Goal: Information Seeking & Learning: Find specific fact

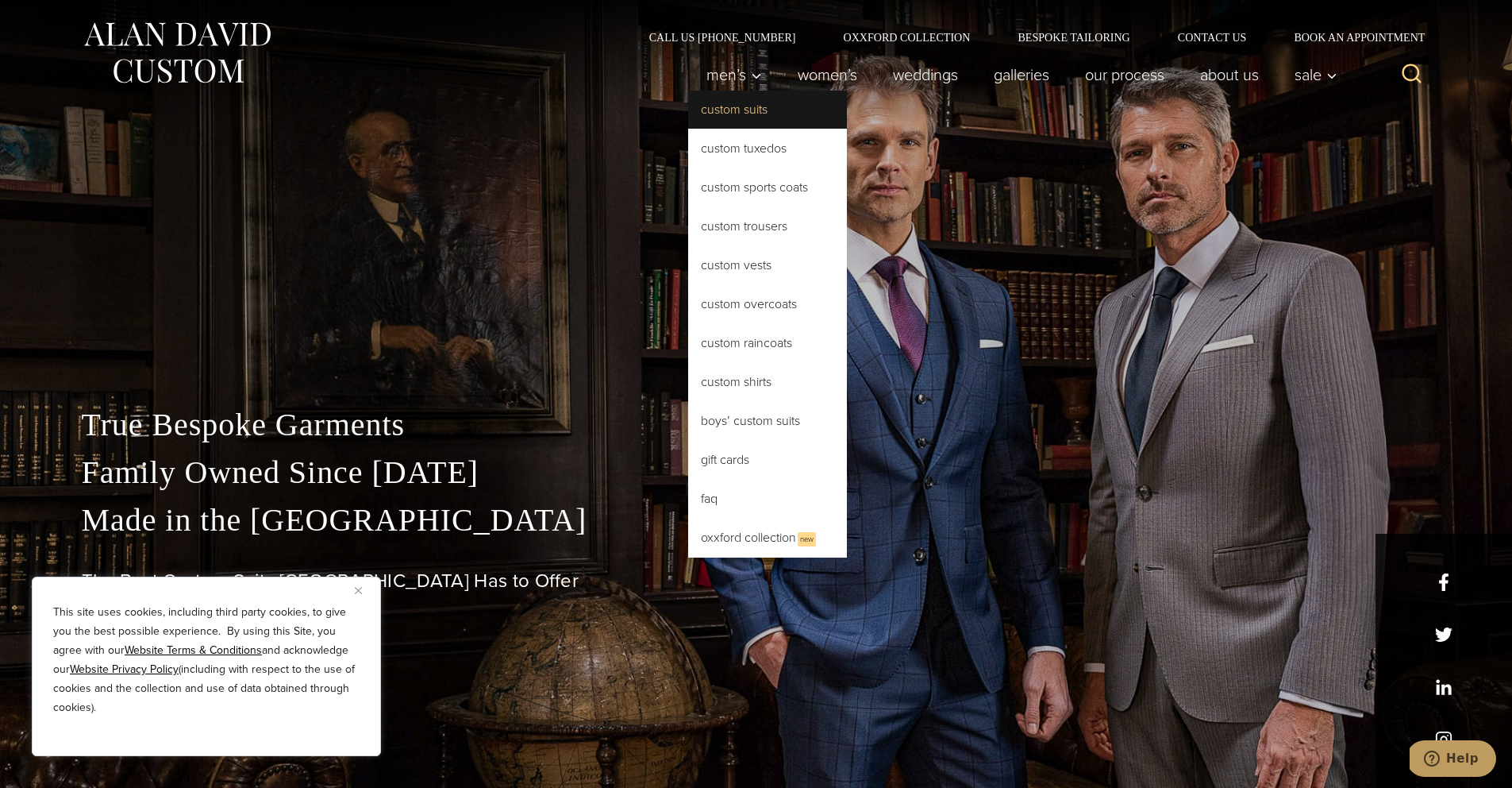
click at [739, 109] on link "Custom Suits" at bounding box center [767, 109] width 159 height 38
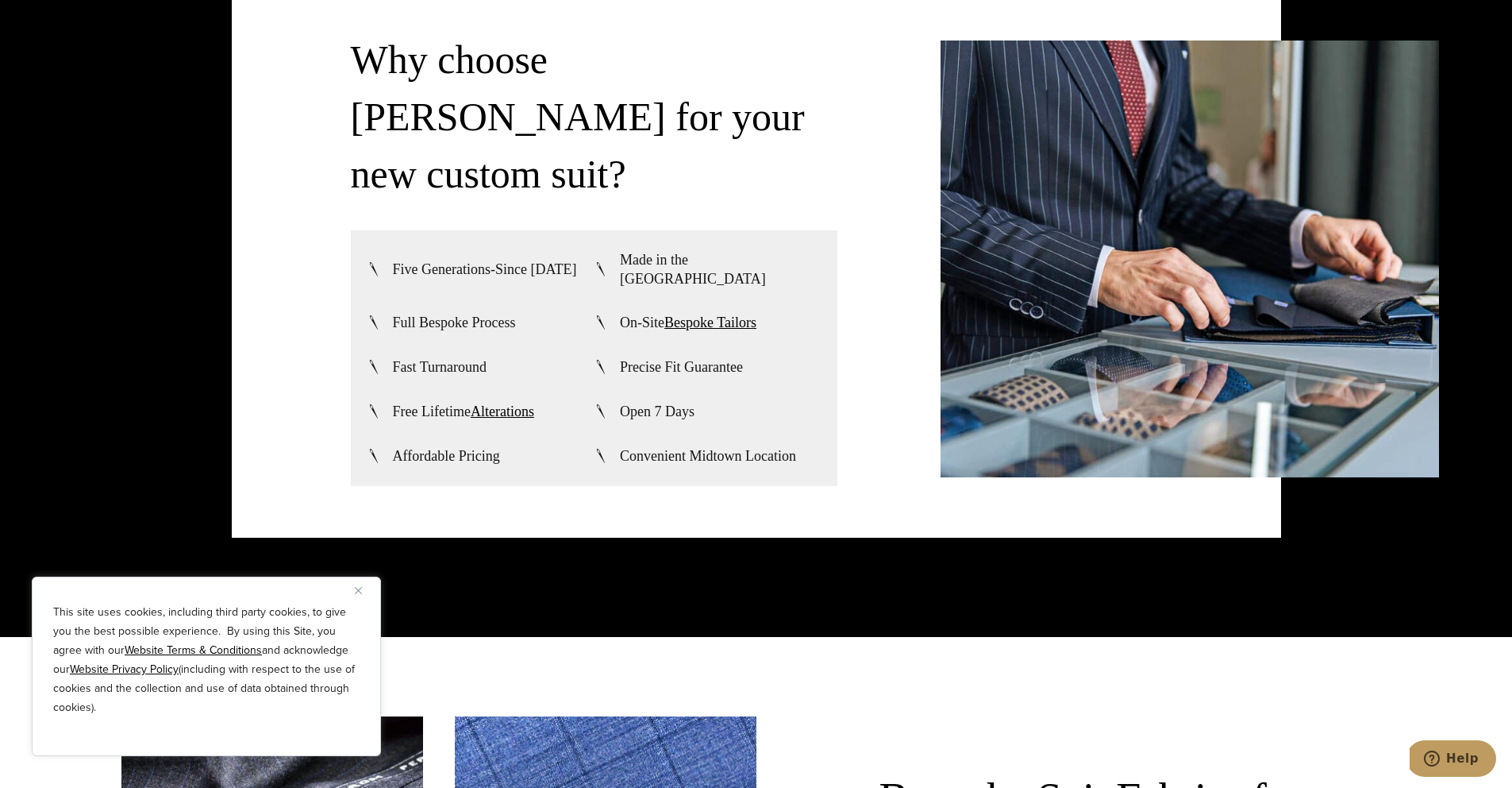
scroll to position [4121, 0]
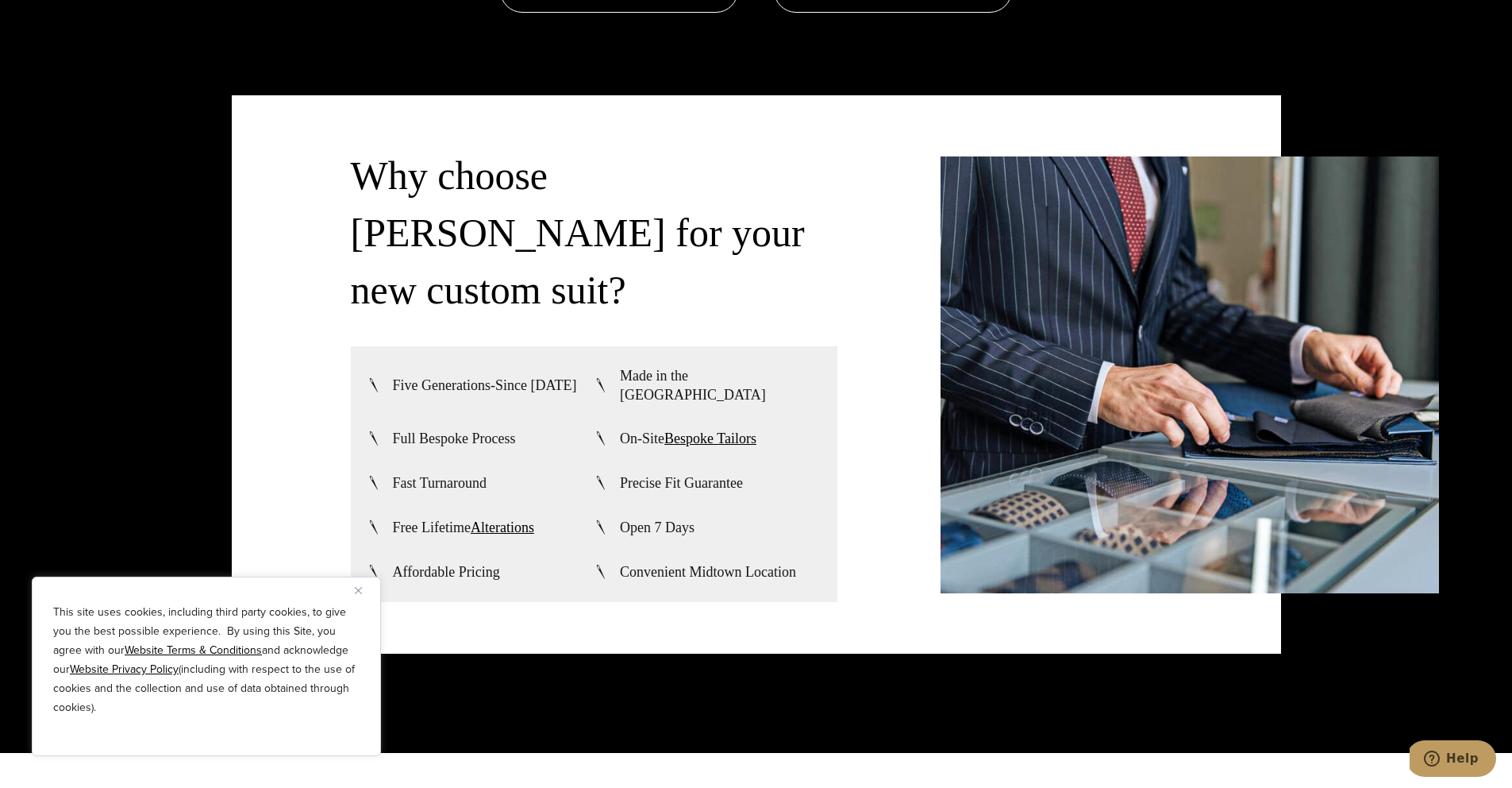
click at [353, 595] on div "This site uses cookies, including third party cookies, to give you the best pos…" at bounding box center [207, 666] width 349 height 180
click at [358, 592] on img "Close" at bounding box center [358, 591] width 7 height 7
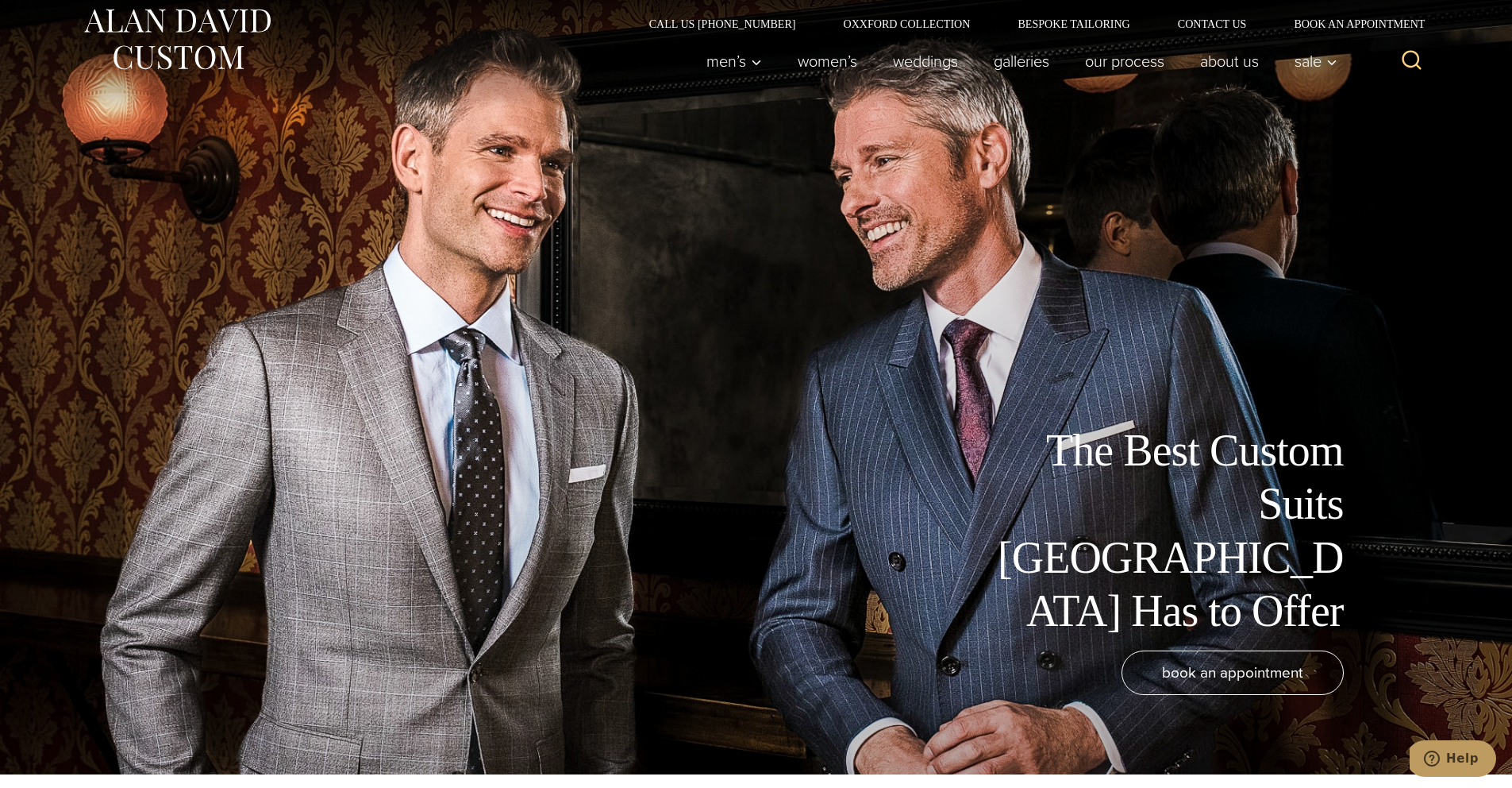
scroll to position [0, 0]
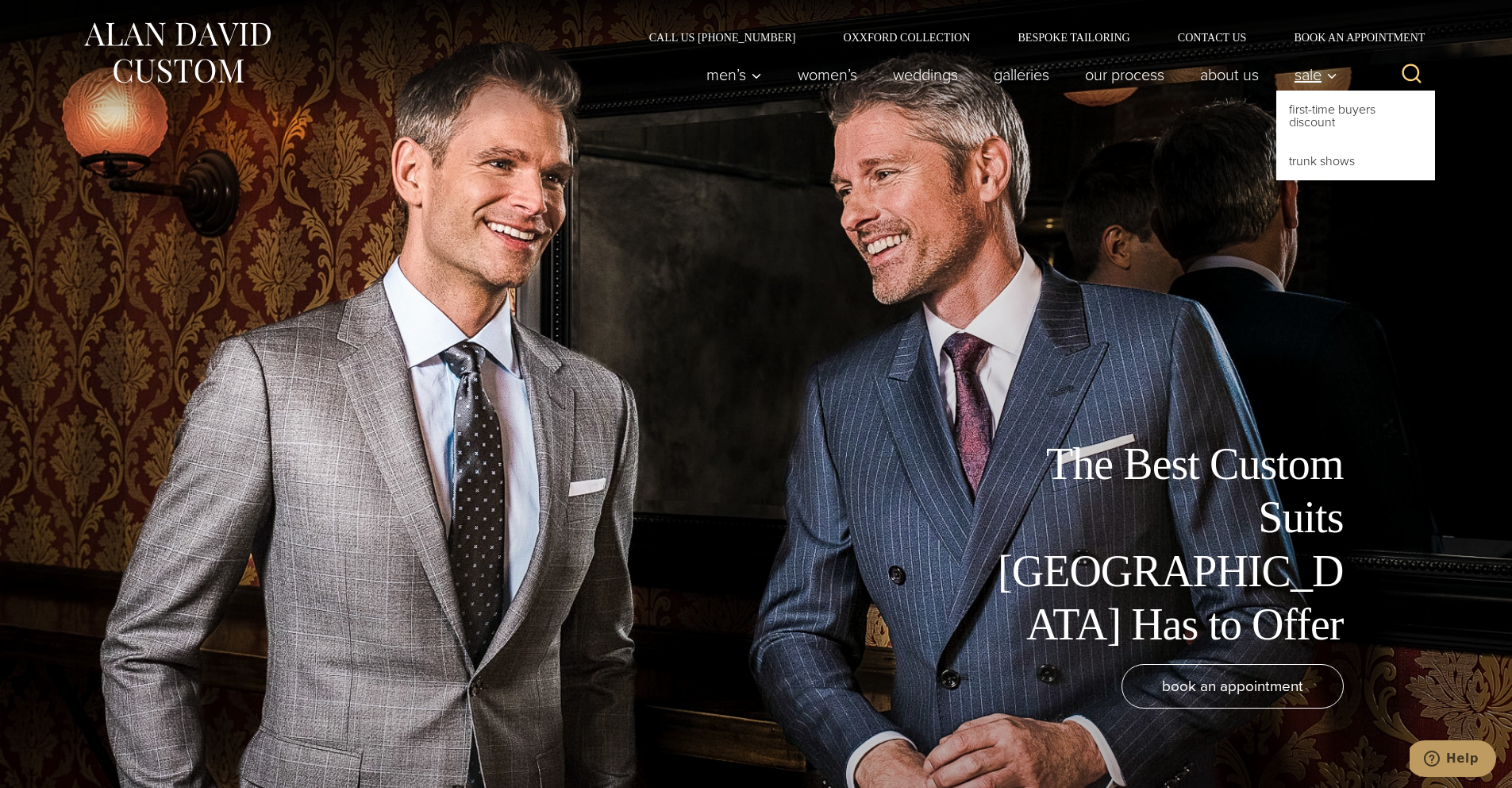
click at [1299, 71] on span "Sale" at bounding box center [1316, 74] width 43 height 16
click at [1335, 121] on link "First-Time Buyers Discount" at bounding box center [1356, 116] width 159 height 51
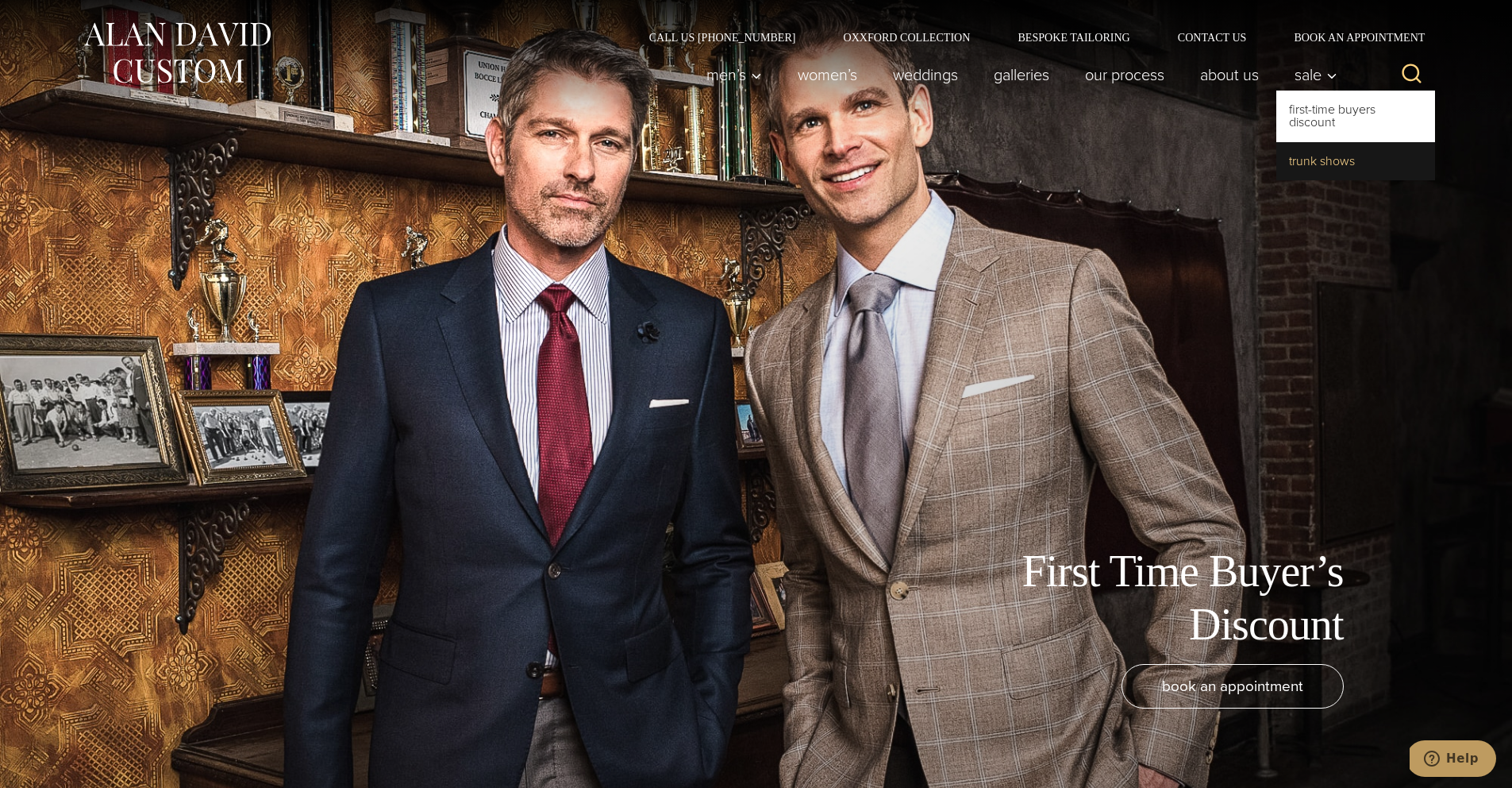
click at [1338, 160] on link "Trunk Shows" at bounding box center [1356, 161] width 159 height 38
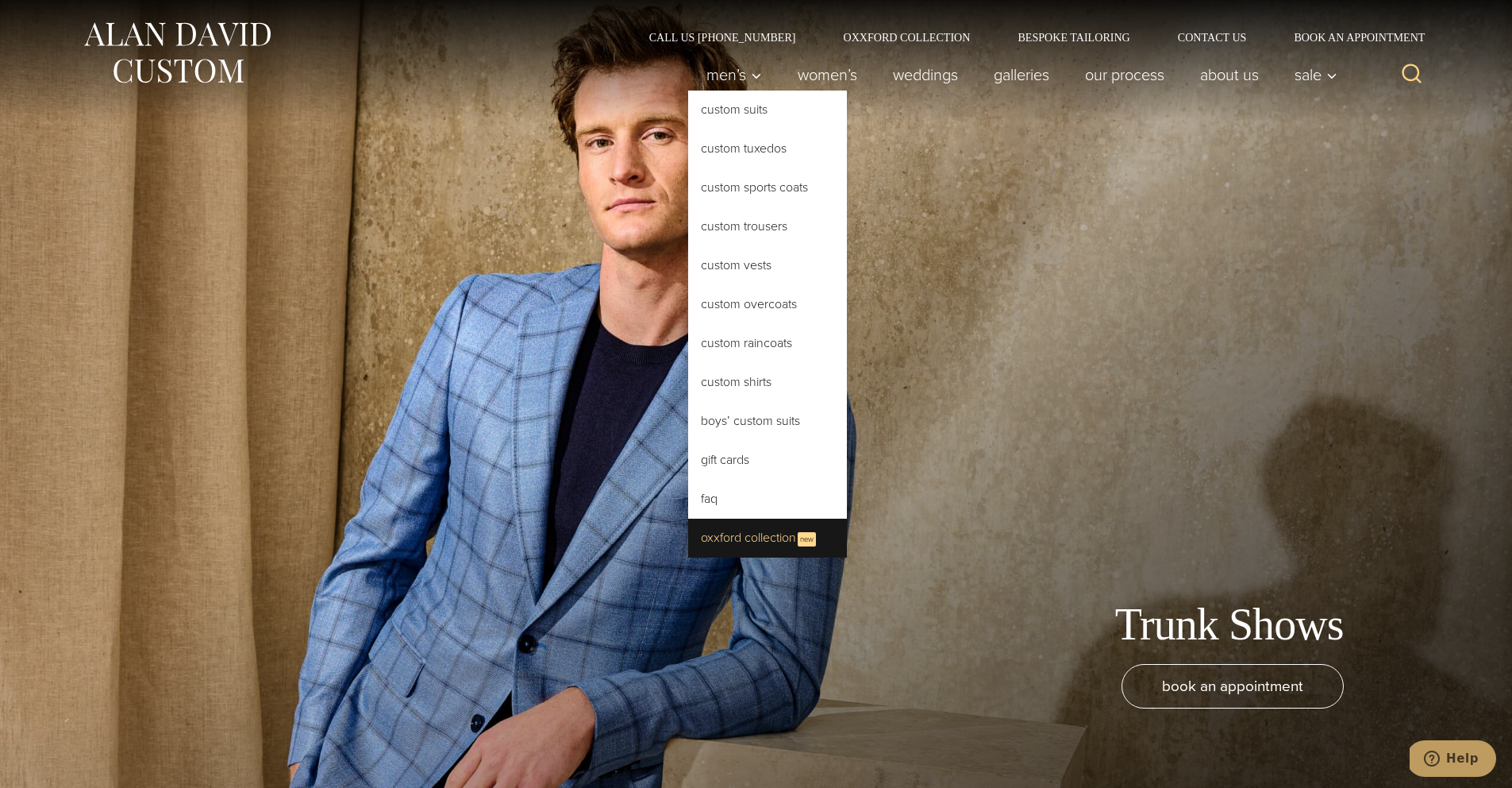
click at [775, 543] on link "Oxxford Collection New" at bounding box center [767, 538] width 159 height 39
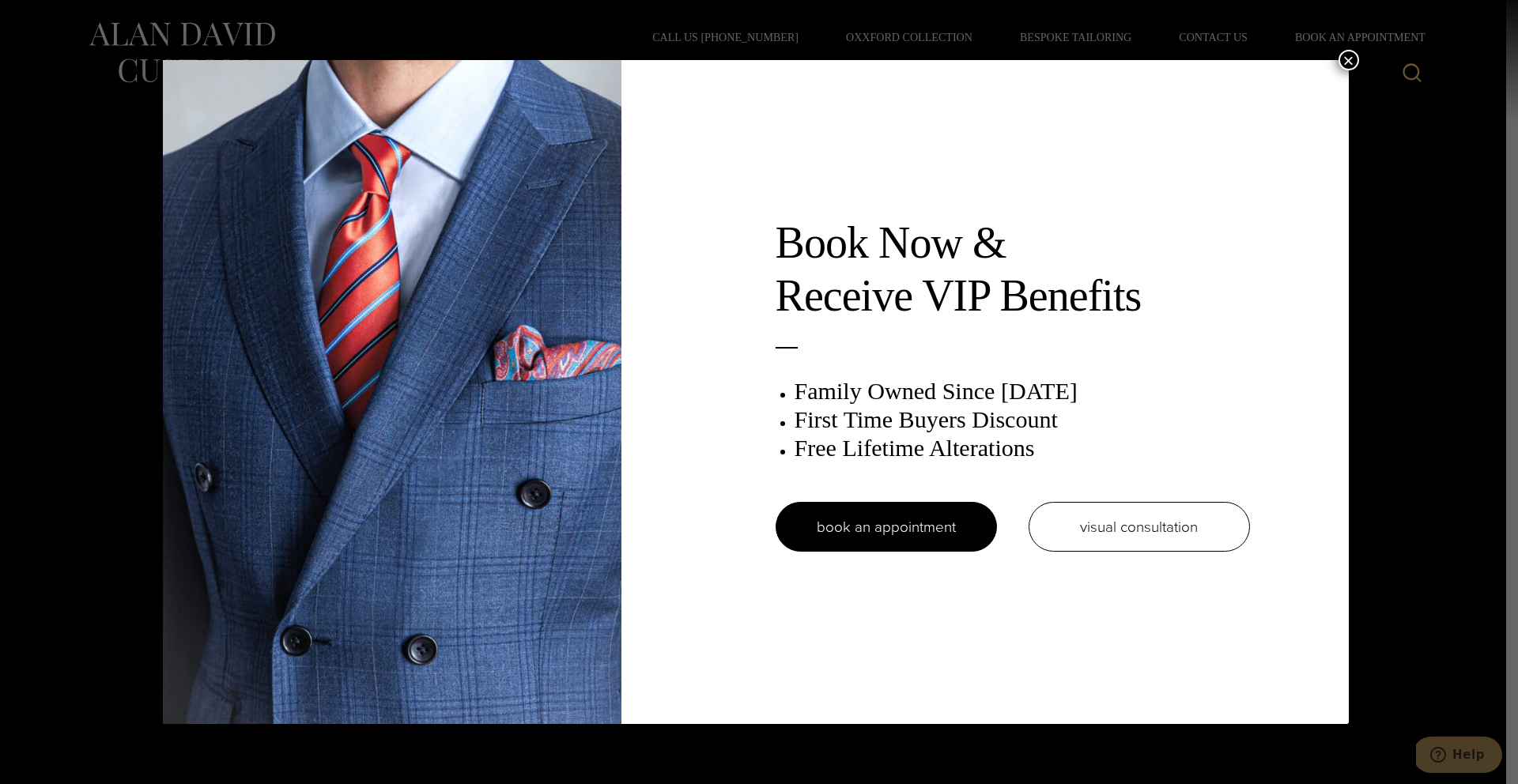
click at [1349, 55] on button "×" at bounding box center [1348, 60] width 20 height 20
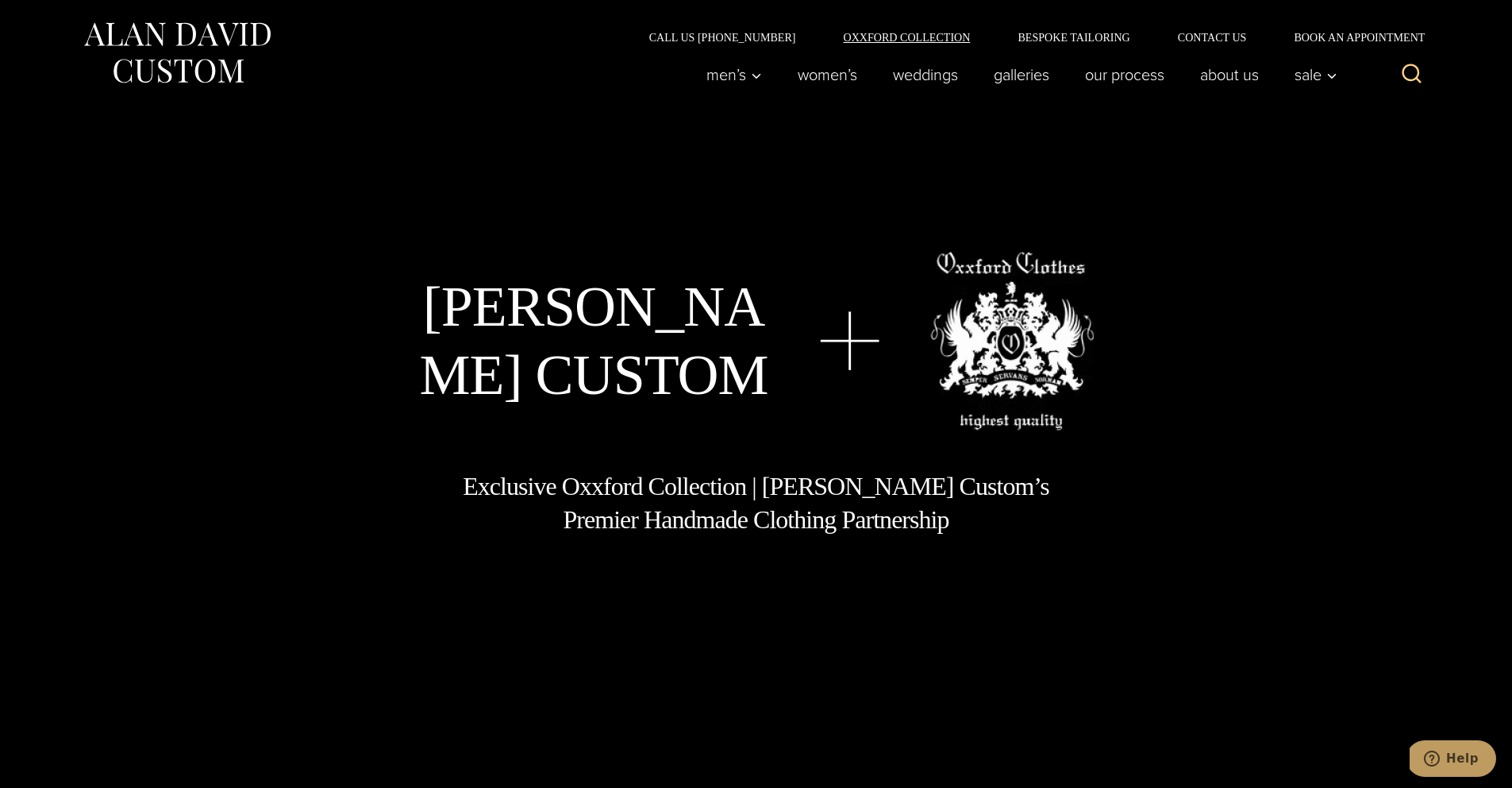
click at [931, 41] on link "Oxxford Collection" at bounding box center [907, 37] width 175 height 11
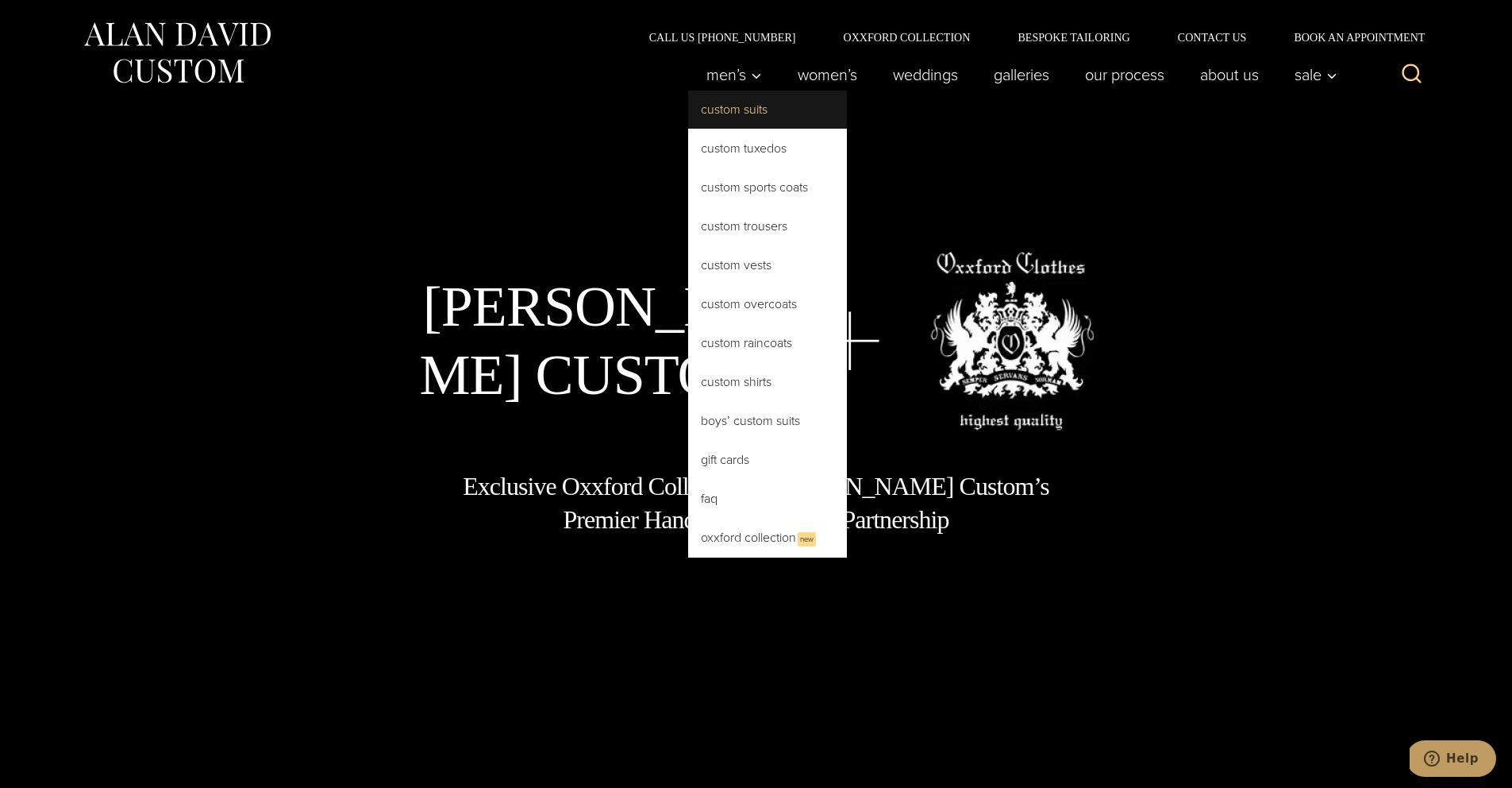
click at [732, 111] on link "Custom Suits" at bounding box center [767, 109] width 159 height 38
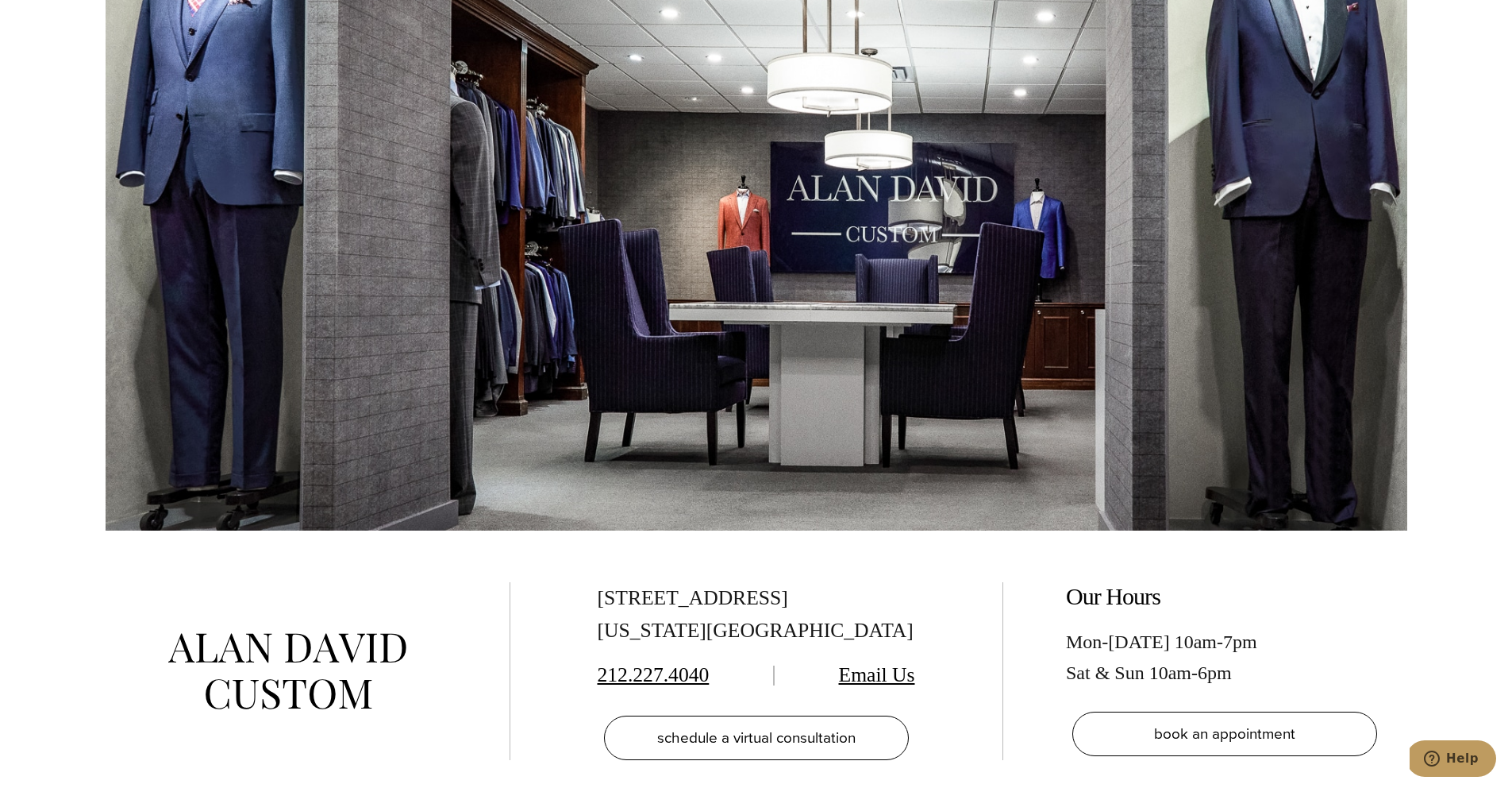
scroll to position [9875, 0]
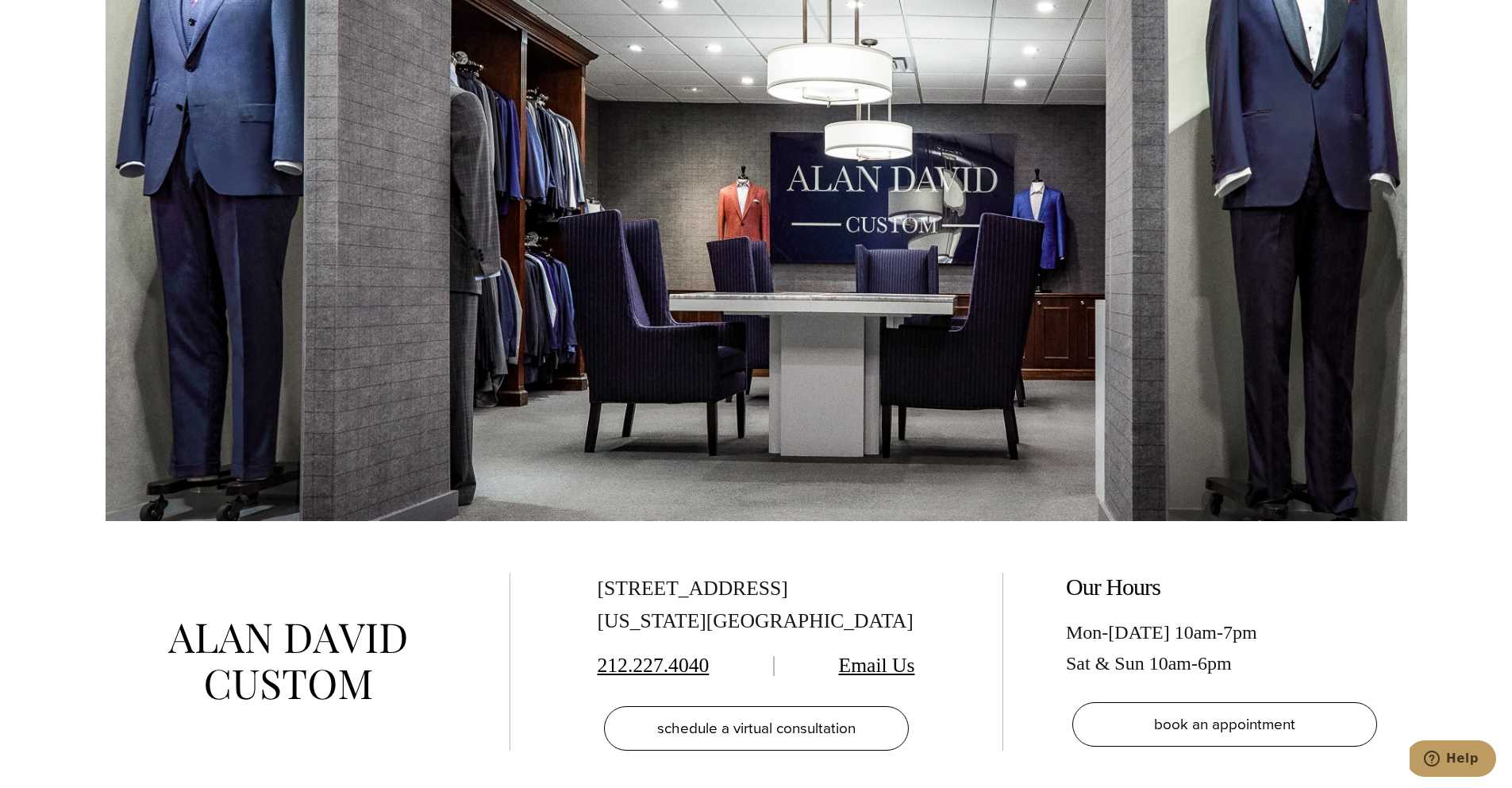
drag, startPoint x: 972, startPoint y: 368, endPoint x: 948, endPoint y: 367, distance: 24.0
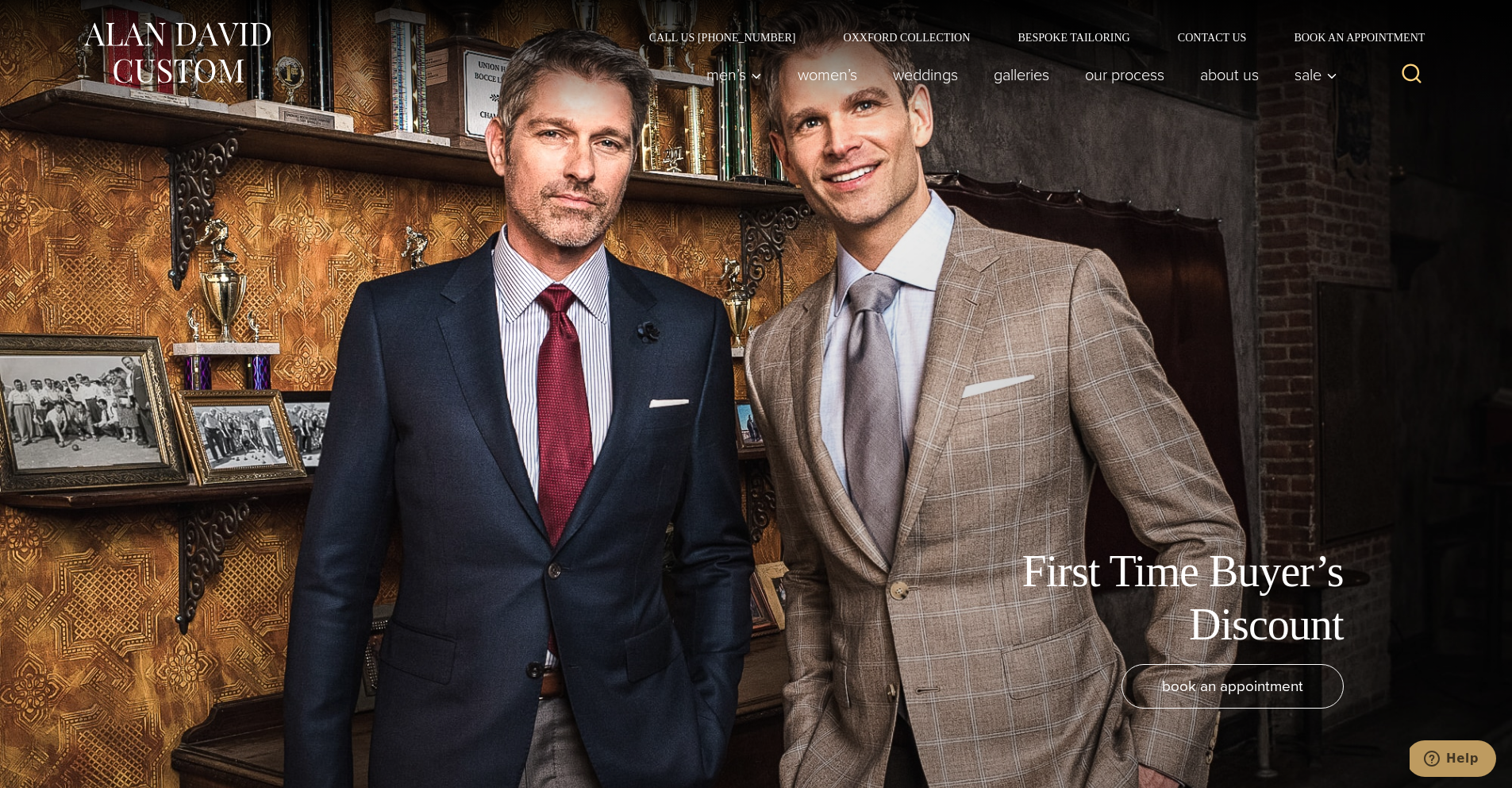
drag, startPoint x: 129, startPoint y: 28, endPoint x: 116, endPoint y: 34, distance: 14.3
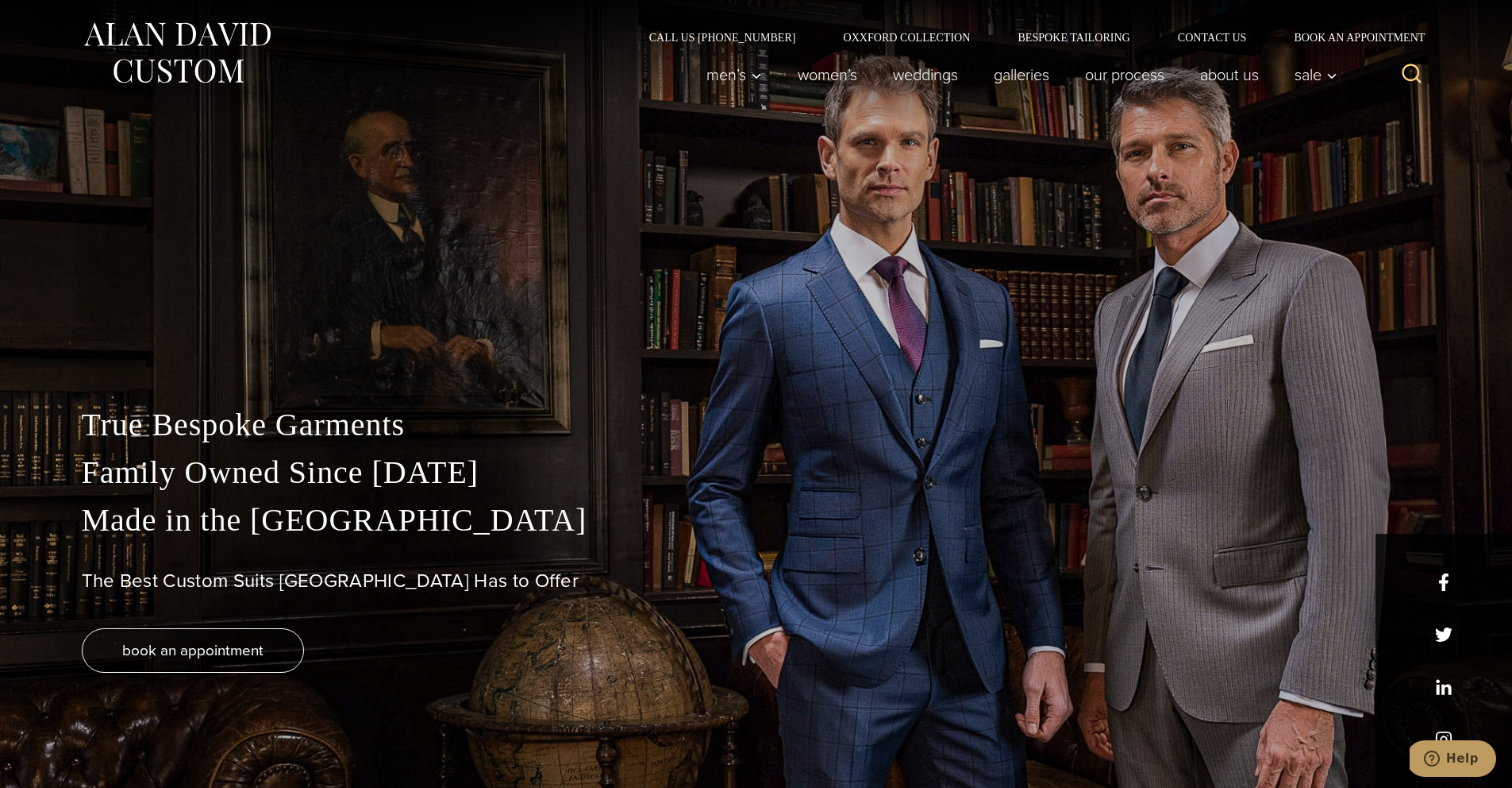
drag, startPoint x: 0, startPoint y: 0, endPoint x: 36, endPoint y: 3, distance: 36.1
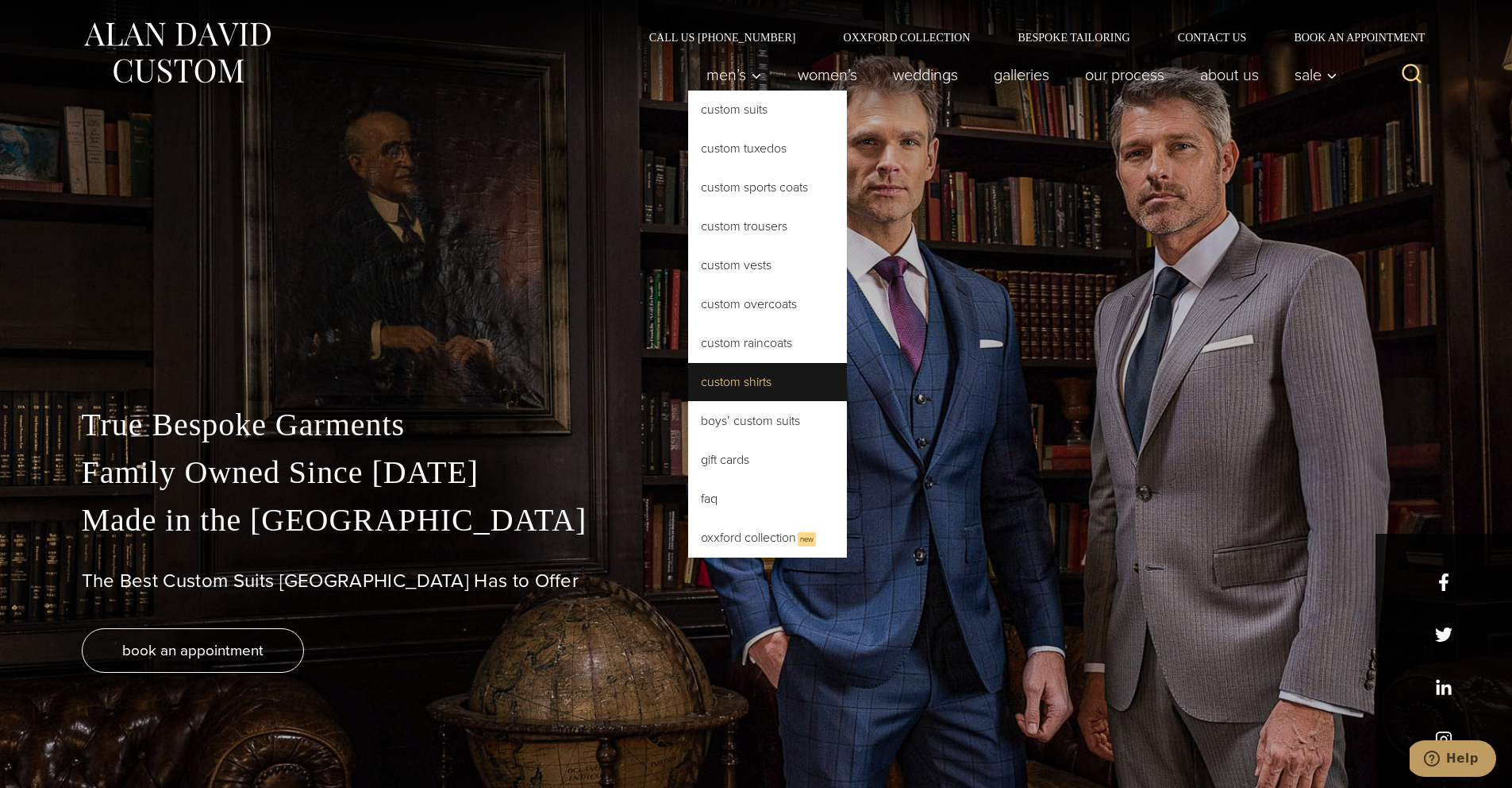
click at [767, 388] on link "Custom Shirts" at bounding box center [767, 381] width 159 height 38
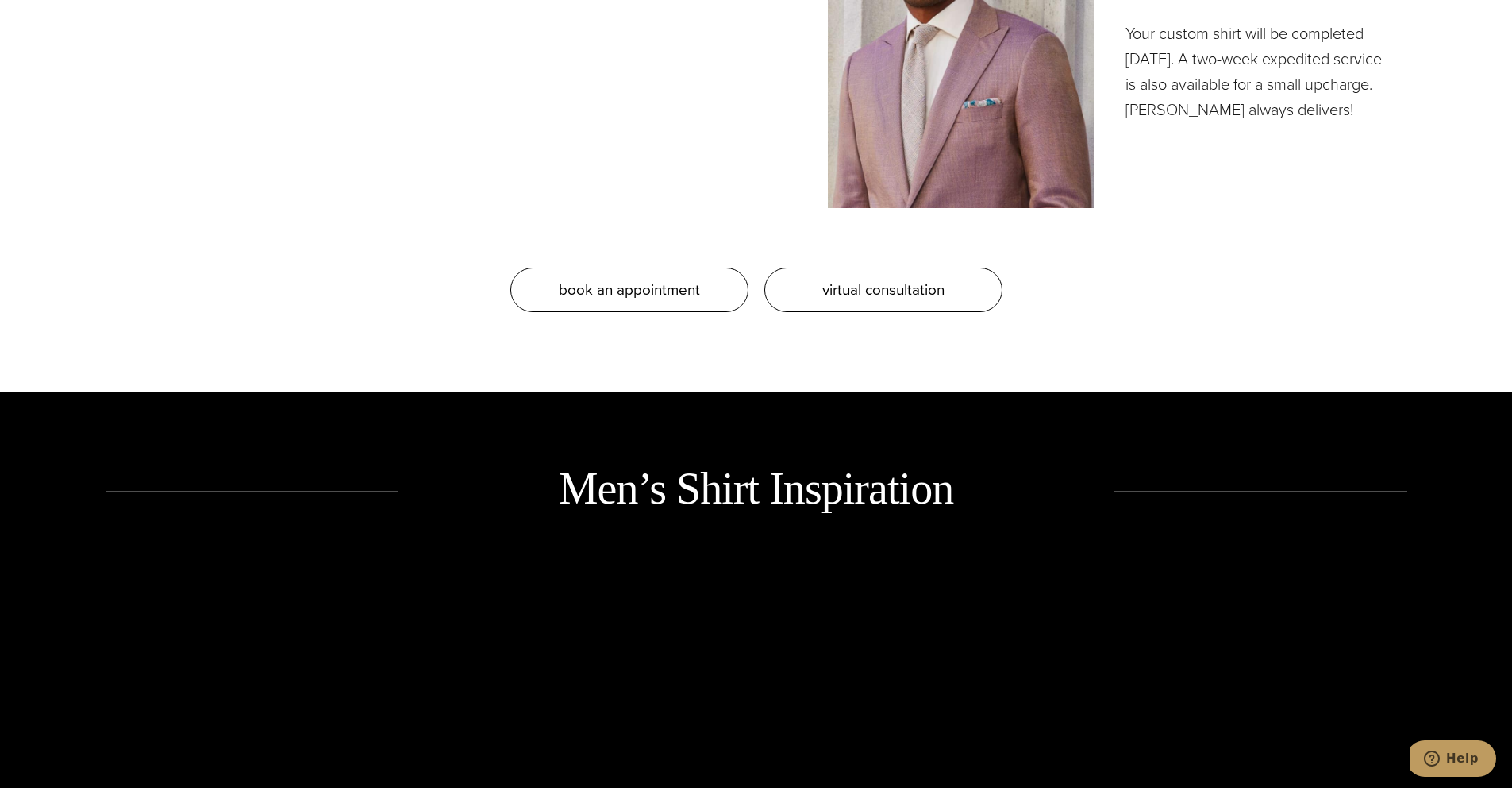
scroll to position [1886, 0]
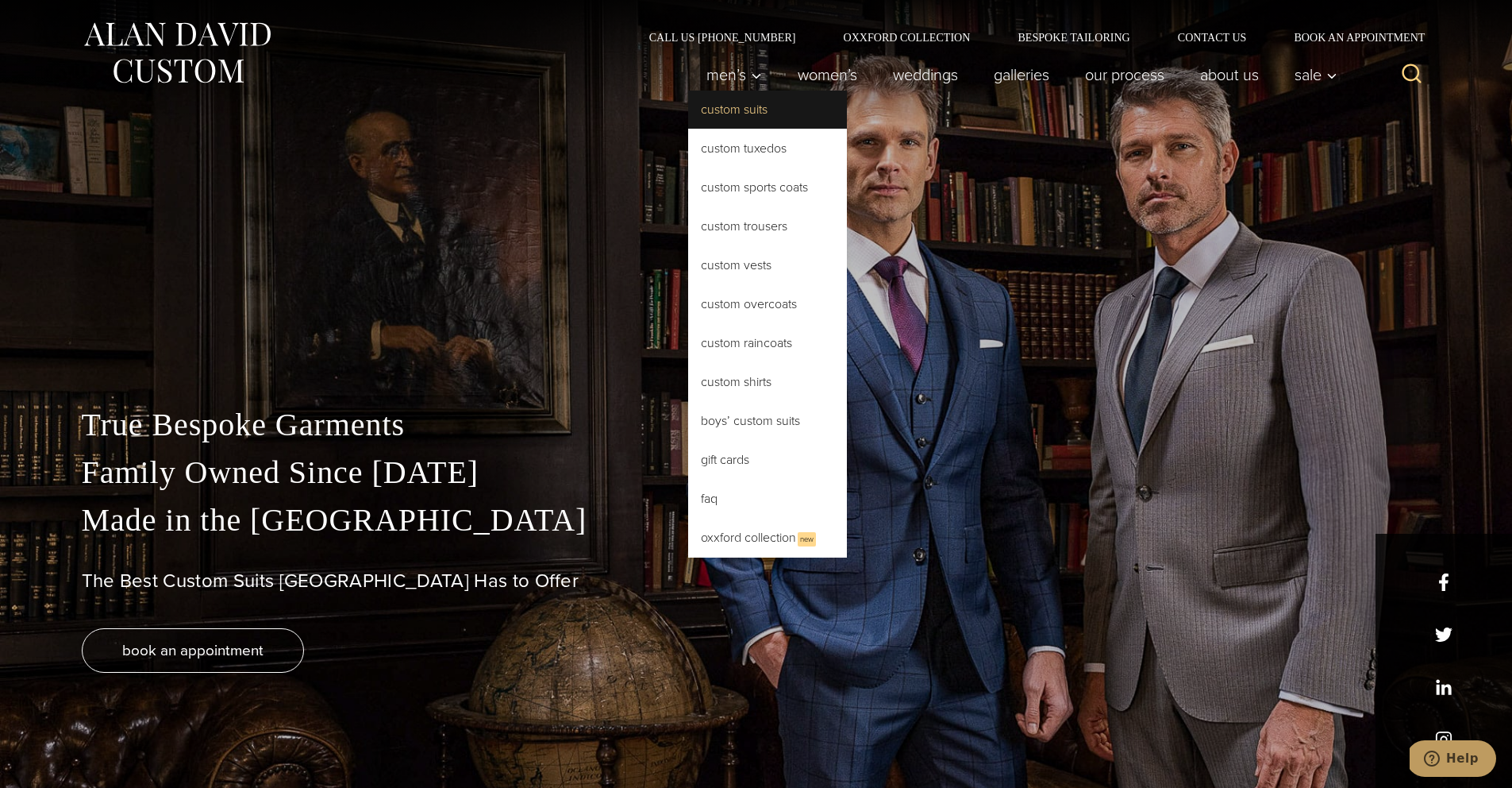
click at [739, 118] on link "Custom Suits" at bounding box center [767, 109] width 159 height 38
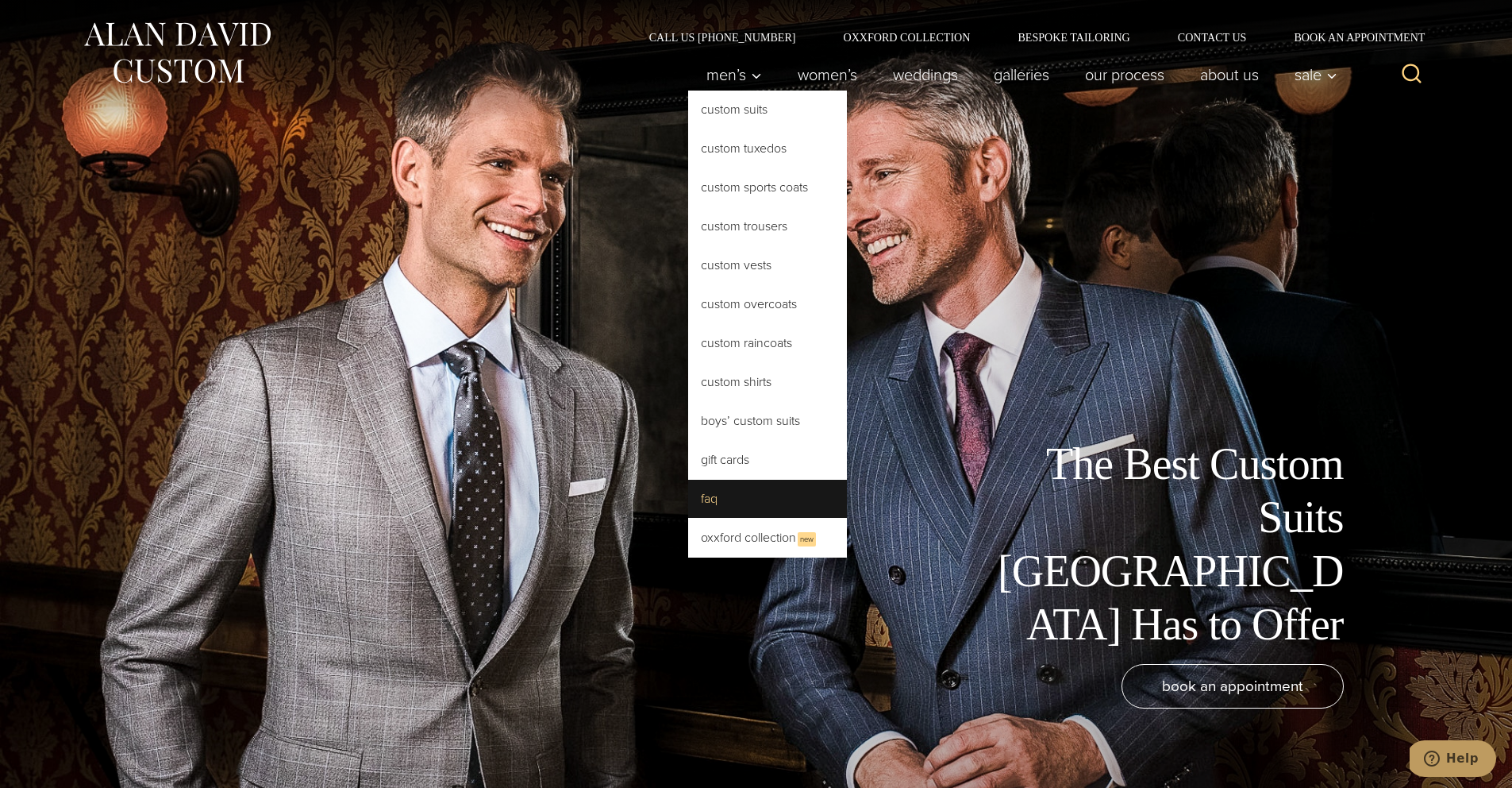
click at [713, 507] on link "FAQ" at bounding box center [767, 499] width 159 height 38
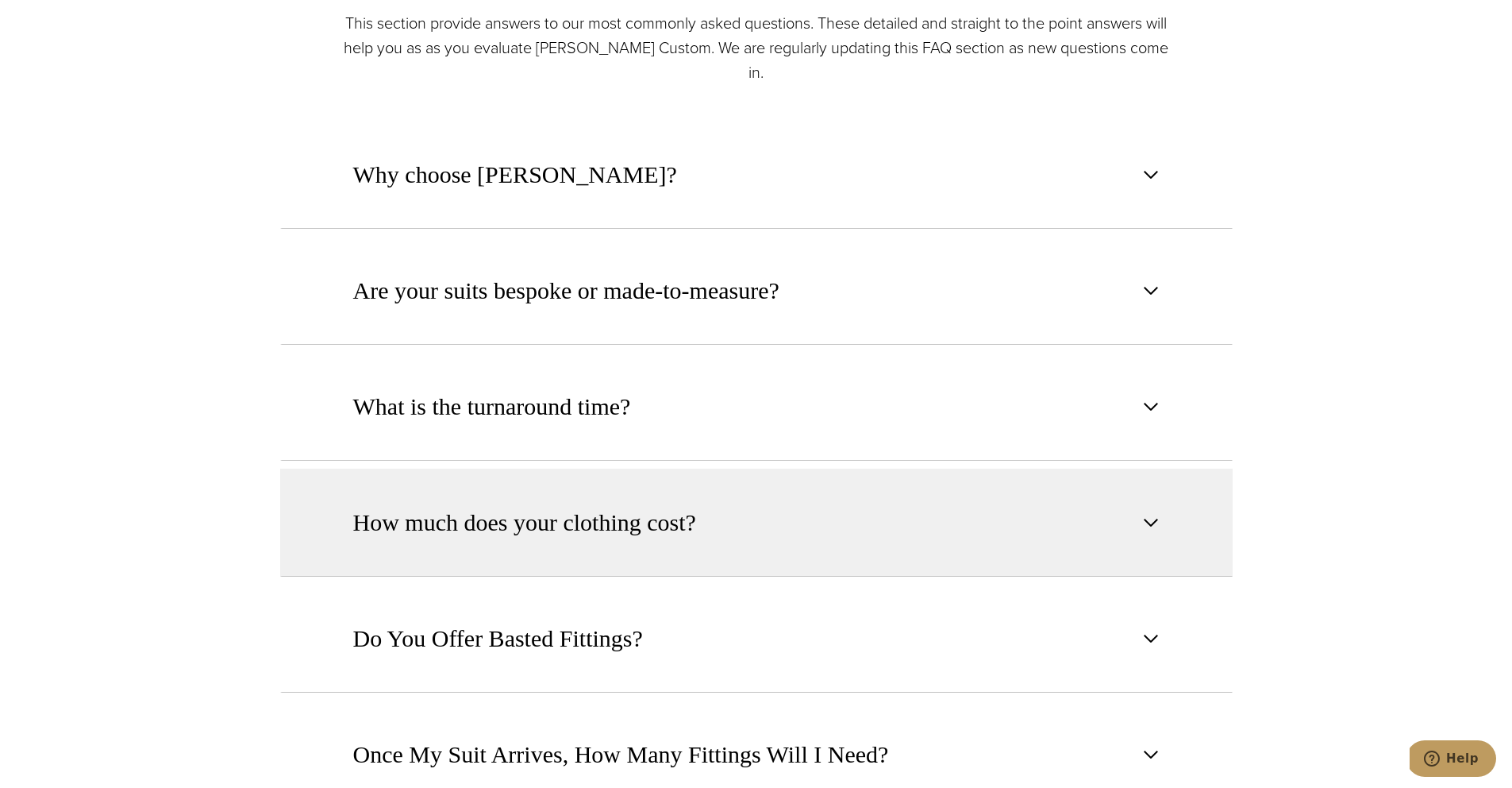
scroll to position [972, 0]
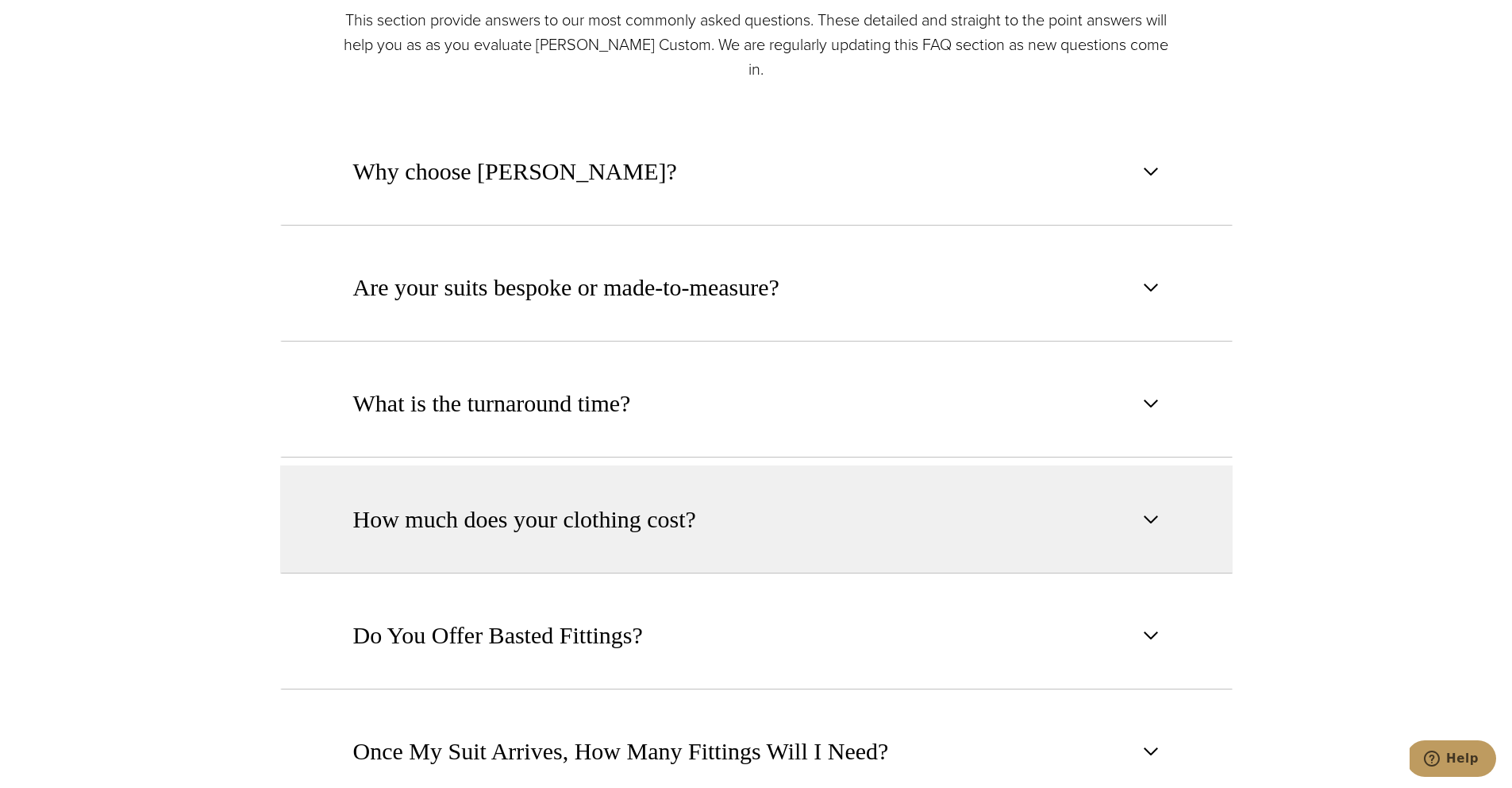
click at [430, 502] on span "How much does your clothing cost?" at bounding box center [525, 519] width 343 height 35
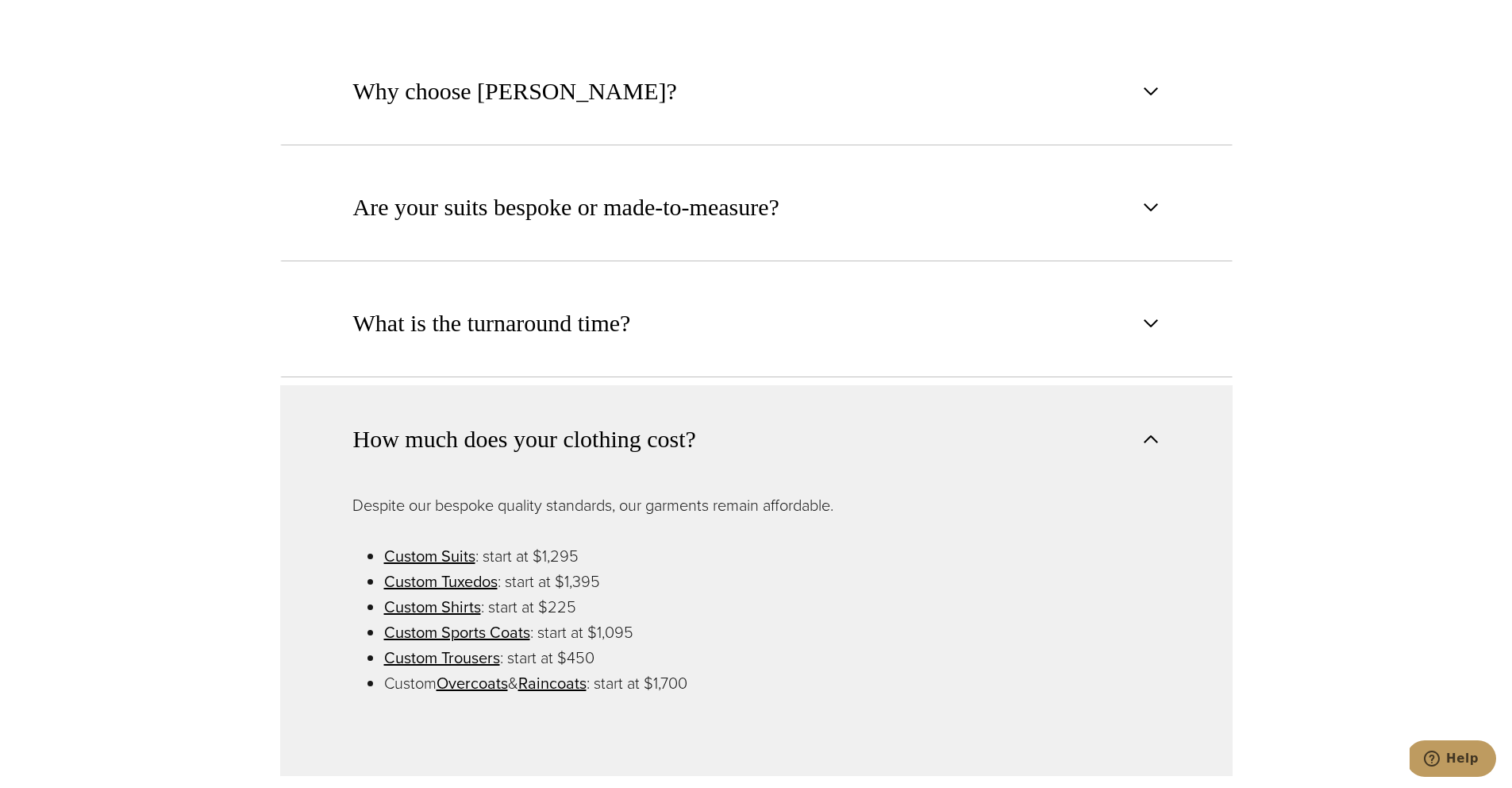
scroll to position [1066, 0]
